Goal: Navigation & Orientation: Find specific page/section

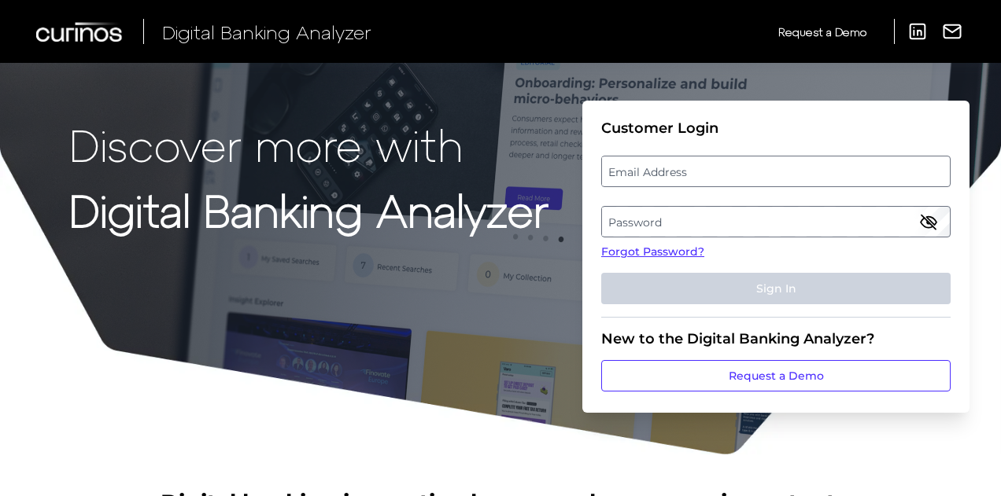
click at [679, 173] on label "Email Address" at bounding box center [775, 171] width 347 height 28
click at [679, 173] on input "email" at bounding box center [775, 171] width 349 height 31
click at [679, 173] on input "Email Address" at bounding box center [775, 171] width 349 height 31
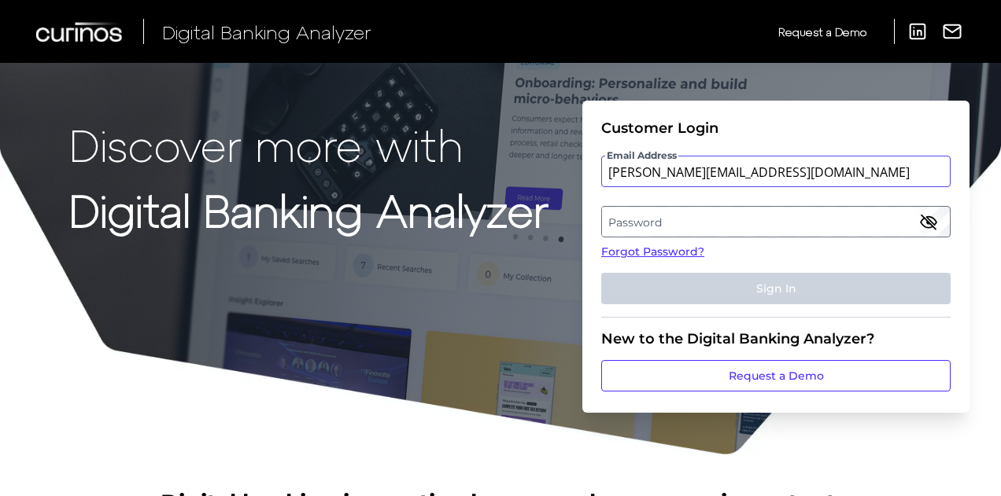
type input "[PERSON_NAME][EMAIL_ADDRESS][DOMAIN_NAME]"
click at [652, 227] on label "Password" at bounding box center [775, 222] width 347 height 28
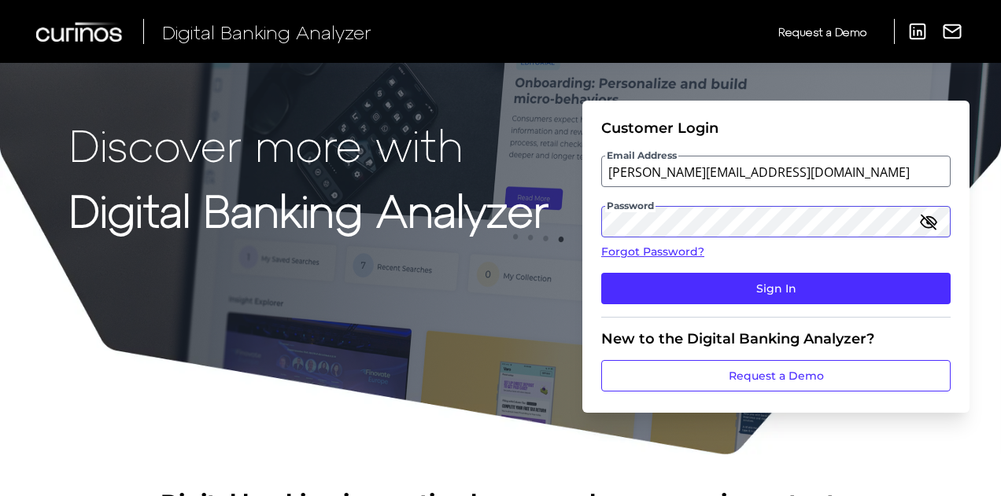
click at [601, 273] on button "Sign In" at bounding box center [775, 288] width 349 height 31
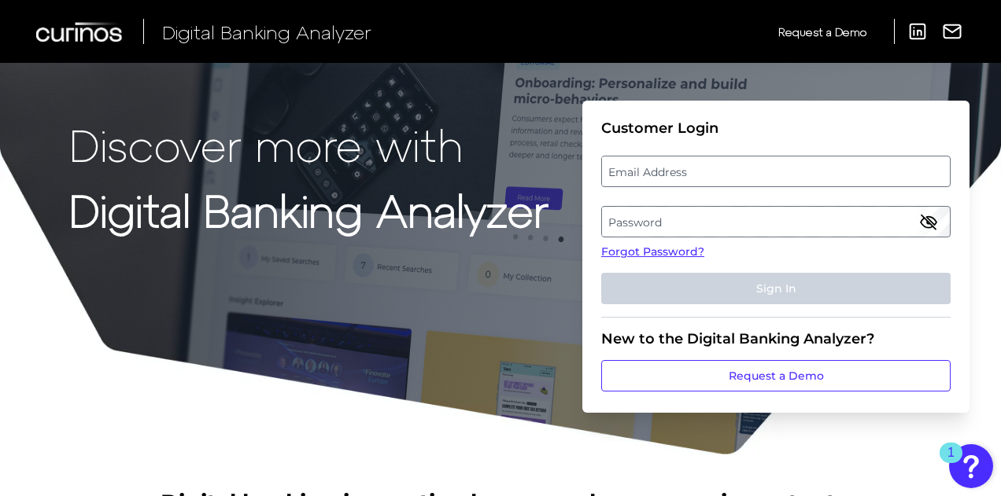
click at [652, 227] on label "Password" at bounding box center [775, 222] width 347 height 28
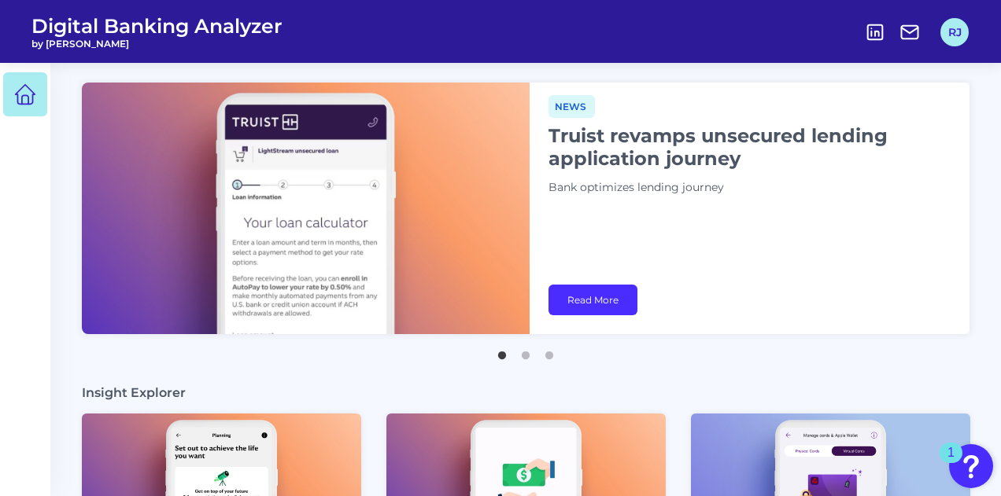
click at [958, 39] on button "RJ" at bounding box center [954, 32] width 28 height 28
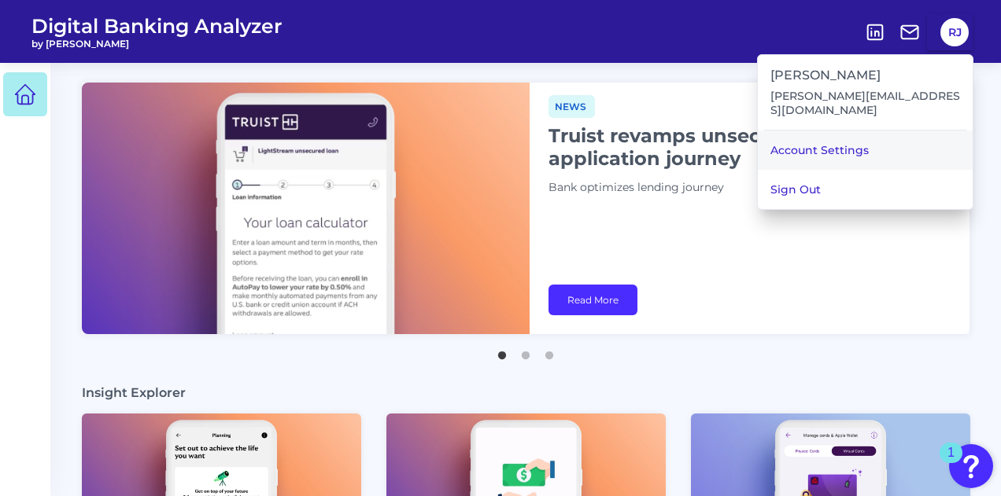
click at [898, 131] on link "Account Settings" at bounding box center [865, 150] width 215 height 39
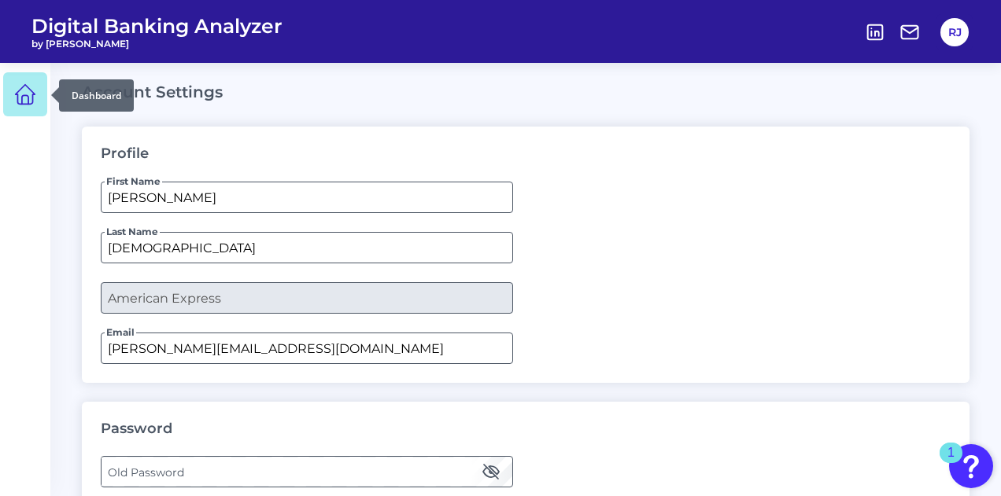
click at [17, 92] on icon at bounding box center [26, 95] width 20 height 20
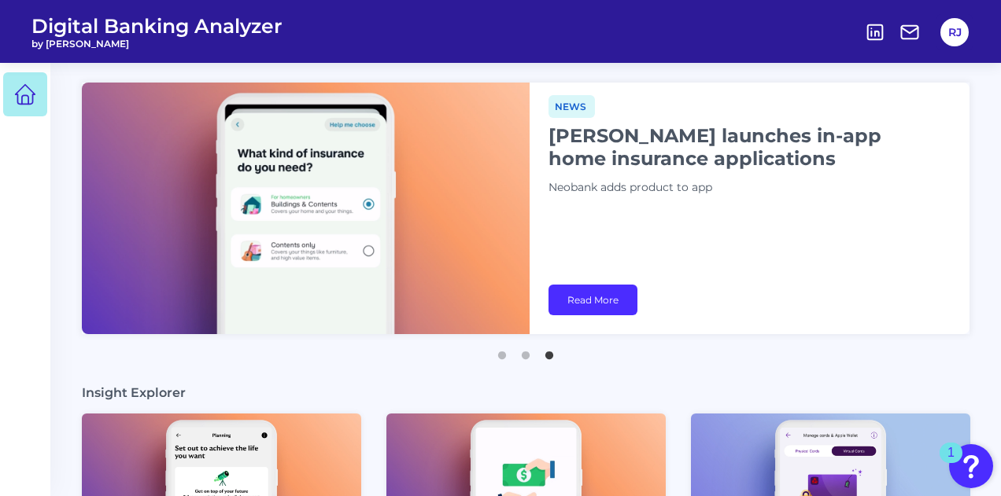
click at [0, 290] on nav at bounding box center [25, 279] width 50 height 433
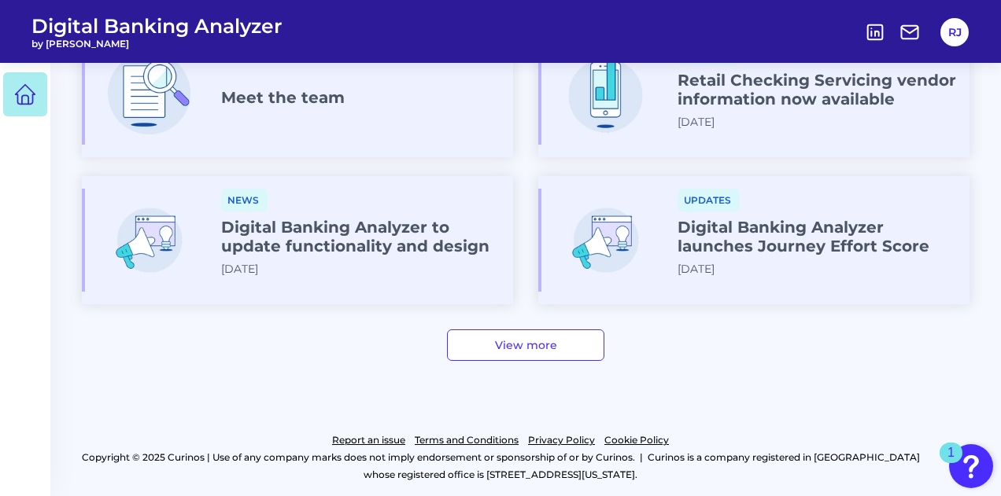
scroll to position [762, 0]
click at [488, 350] on link "View more" at bounding box center [525, 345] width 157 height 31
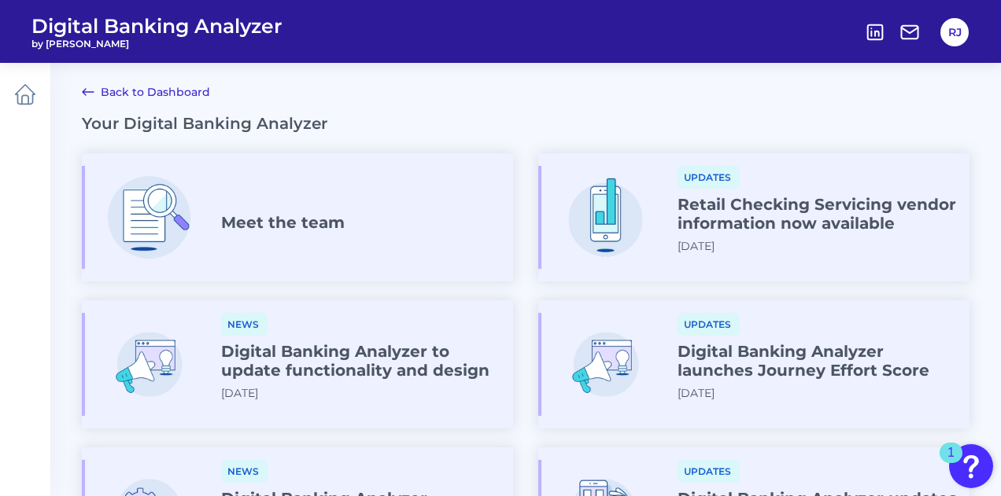
click at [334, 252] on div "Meet the team" at bounding box center [297, 217] width 431 height 103
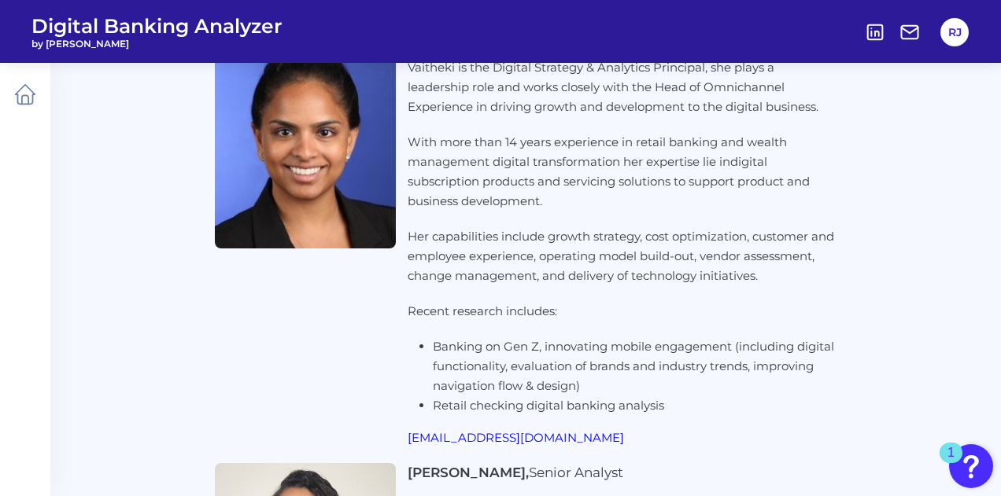
scroll to position [4282, 0]
